Goal: Information Seeking & Learning: Learn about a topic

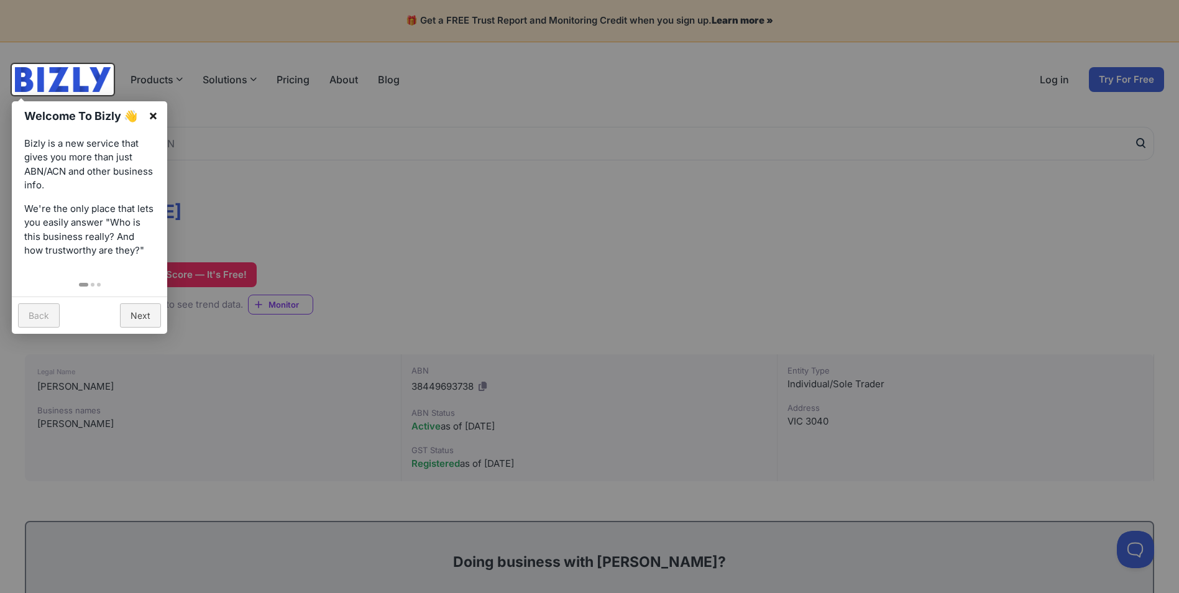
click at [152, 115] on link "×" at bounding box center [153, 115] width 28 height 28
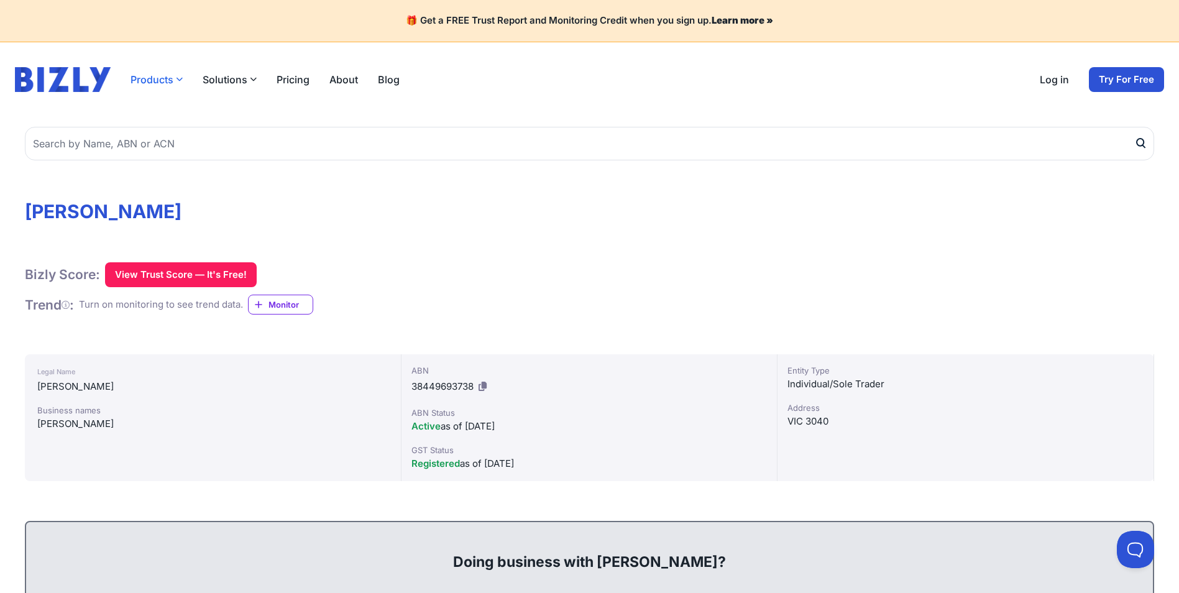
click at [178, 79] on icon "button" at bounding box center [179, 79] width 7 height 7
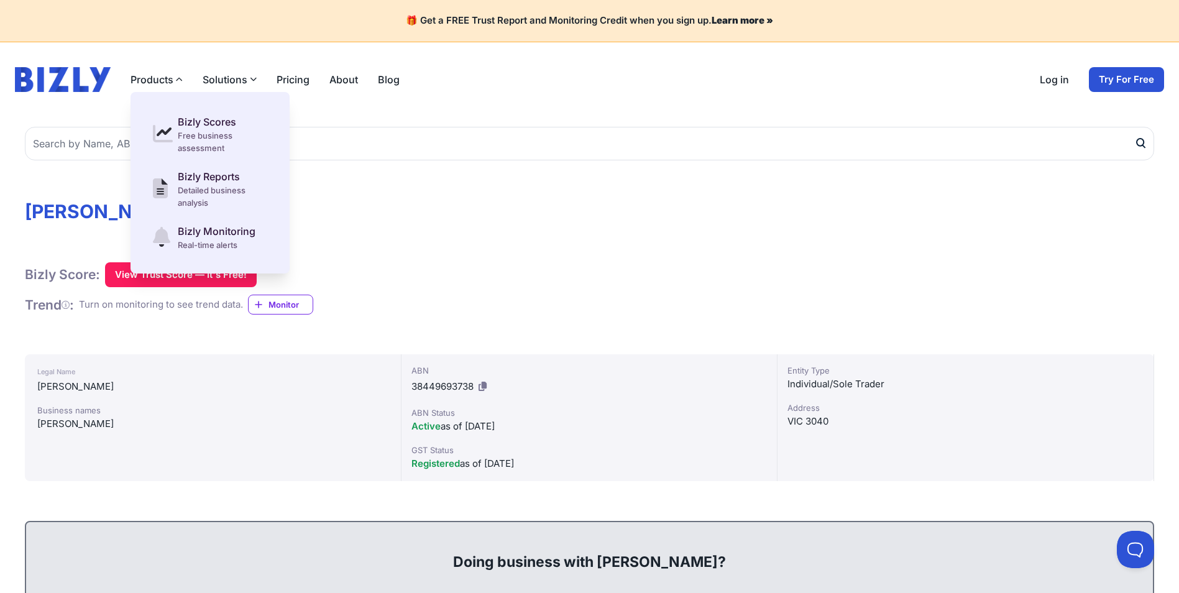
click at [231, 80] on button "Solutions" at bounding box center [230, 79] width 54 height 15
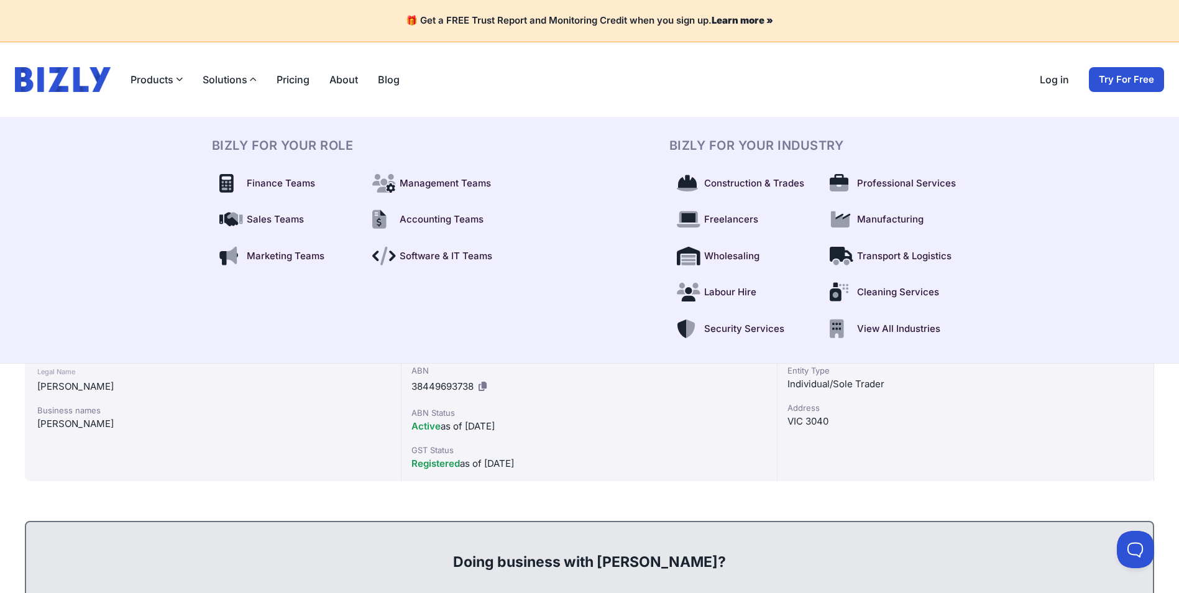
click at [290, 76] on link "Pricing" at bounding box center [292, 79] width 33 height 15
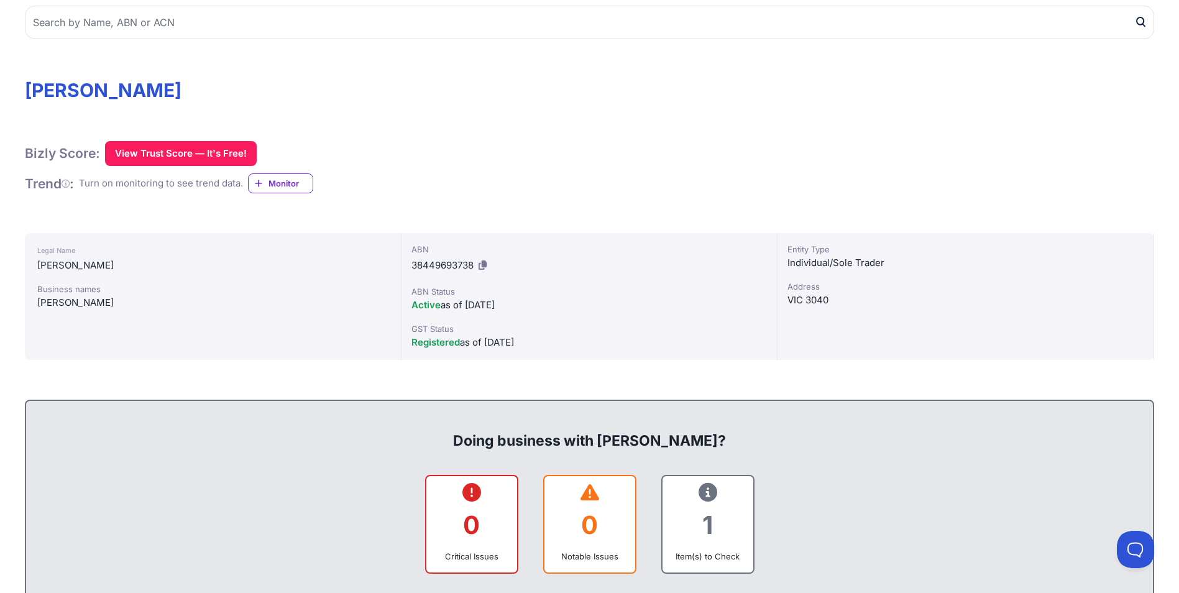
scroll to position [86, 0]
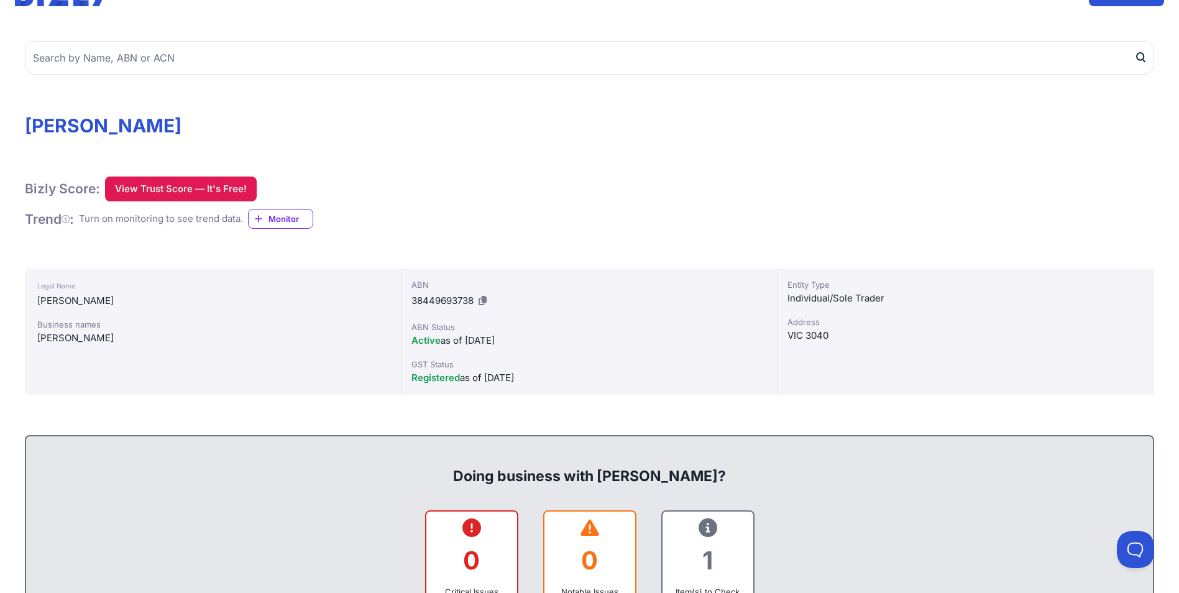
click at [185, 183] on button "View Trust Score — It's Free!" at bounding box center [181, 188] width 152 height 25
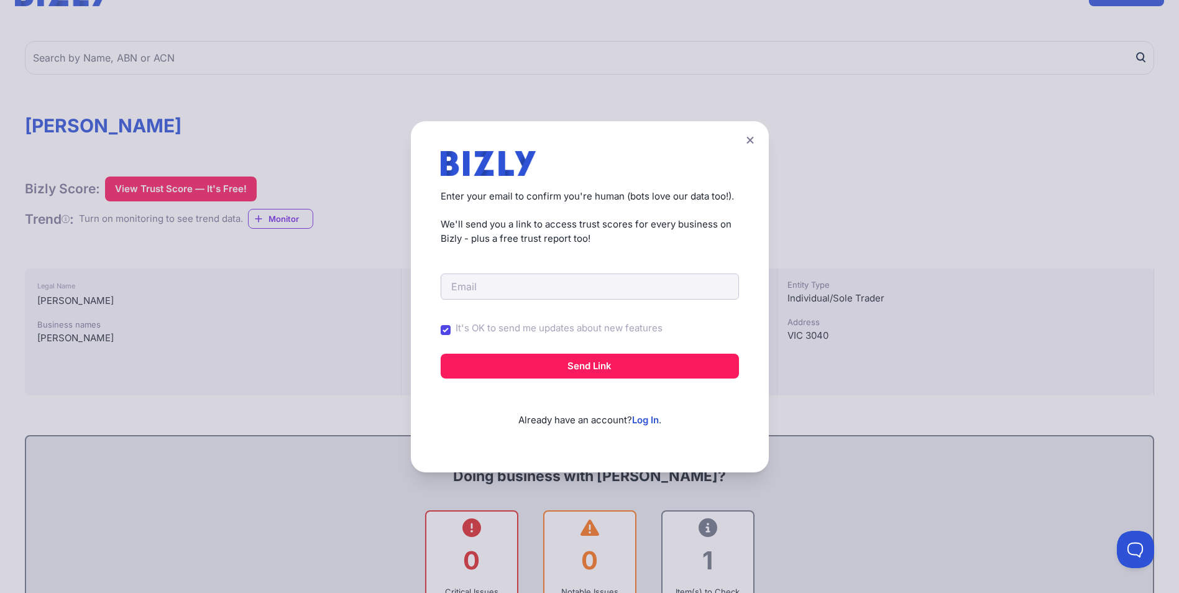
click at [753, 140] on icon at bounding box center [749, 139] width 7 height 7
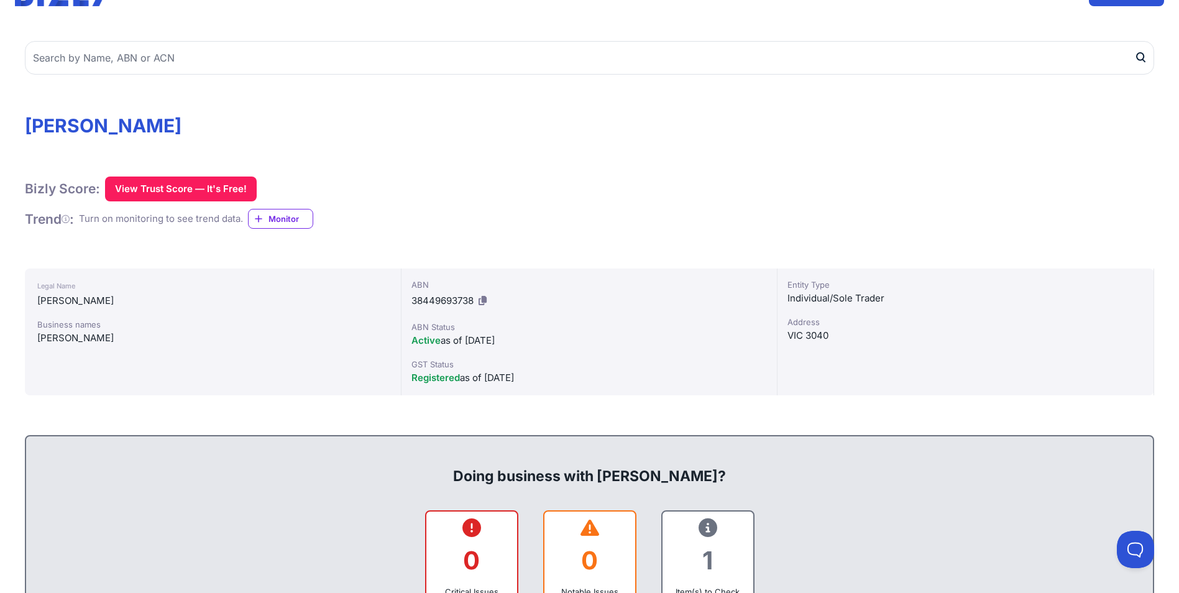
drag, startPoint x: 29, startPoint y: 124, endPoint x: 294, endPoint y: 127, distance: 265.3
click at [294, 127] on h1 "[PERSON_NAME]" at bounding box center [589, 125] width 1129 height 22
drag, startPoint x: 294, startPoint y: 127, endPoint x: 262, endPoint y: 121, distance: 32.8
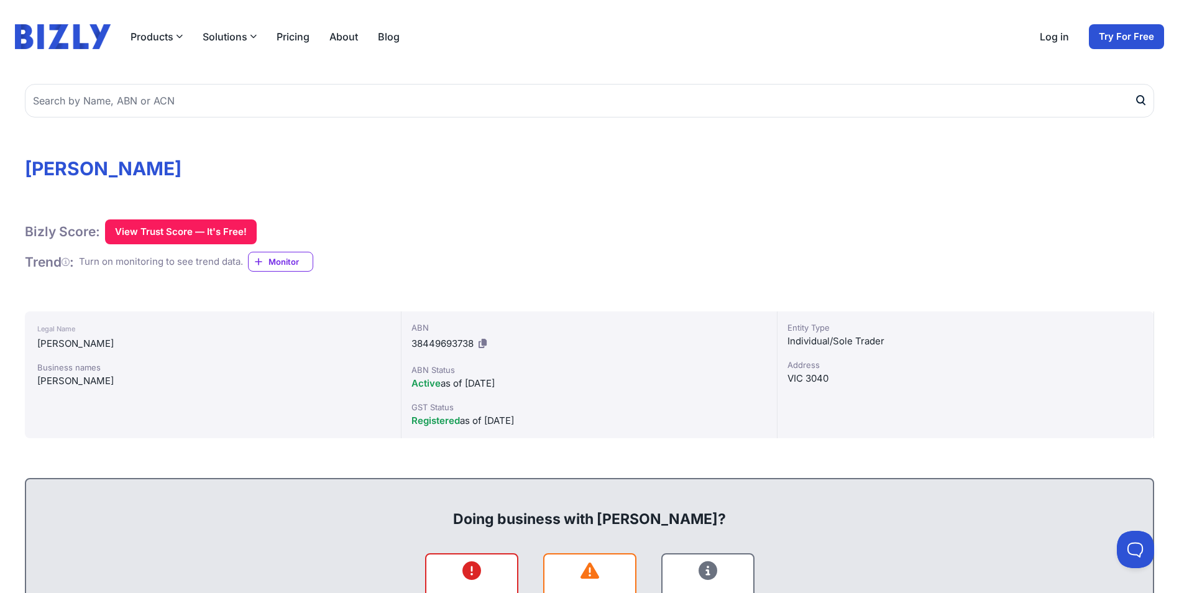
scroll to position [0, 0]
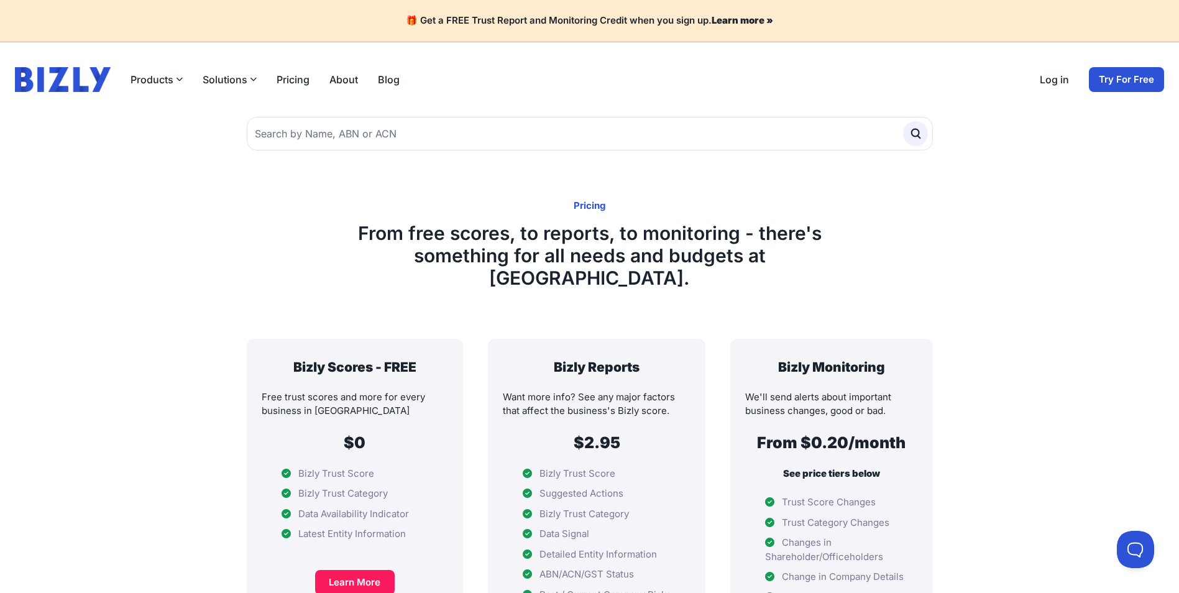
click at [341, 78] on link "About" at bounding box center [343, 79] width 29 height 15
